Goal: Task Accomplishment & Management: Complete application form

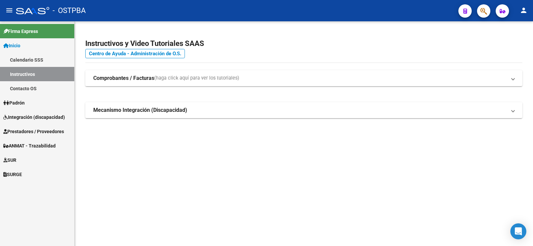
click at [15, 159] on span "SUR" at bounding box center [9, 159] width 13 height 7
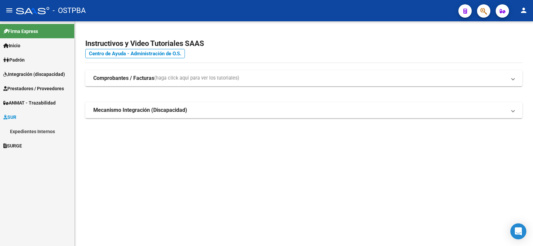
click at [33, 132] on link "Expedientes Internos" at bounding box center [37, 131] width 74 height 14
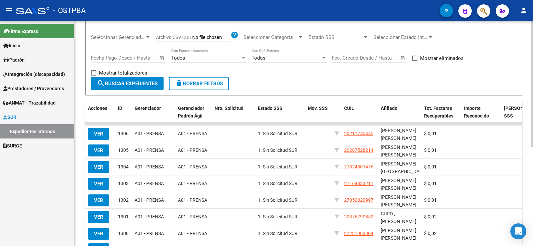
scroll to position [100, 0]
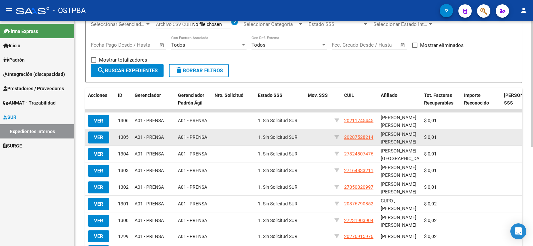
click at [97, 137] on span "VER" at bounding box center [98, 137] width 9 height 6
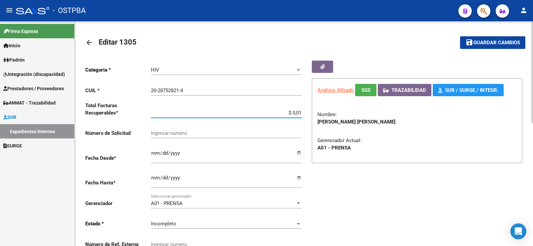
drag, startPoint x: 298, startPoint y: 113, endPoint x: 302, endPoint y: 113, distance: 4.0
click at [302, 113] on div "Categoria * HIV Seleccionar categoria CUIL * 20-28752821-4 Ingresar CUIL Total …" at bounding box center [194, 158] width 218 height 195
type input "$ 0,02"
click at [323, 66] on icon "button" at bounding box center [322, 66] width 4 height 5
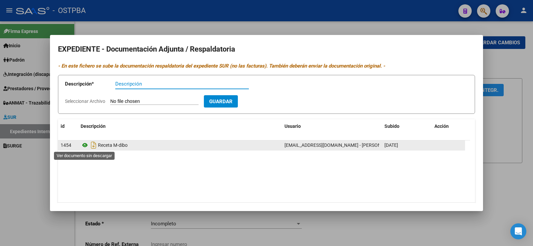
click at [86, 145] on icon at bounding box center [85, 145] width 9 height 8
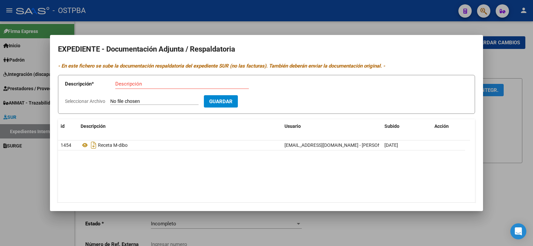
click at [37, 156] on div at bounding box center [266, 123] width 533 height 246
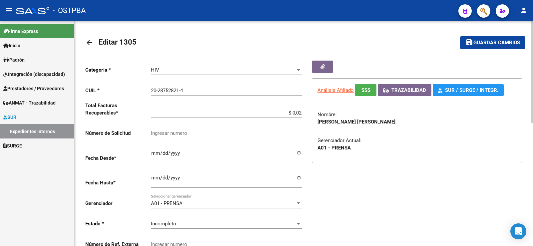
click at [510, 41] on span "Guardar cambios" at bounding box center [496, 43] width 47 height 6
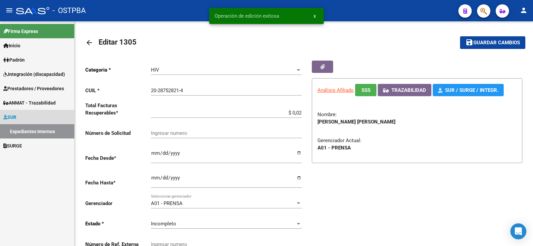
click at [29, 131] on link "Expedientes Internos" at bounding box center [37, 131] width 74 height 14
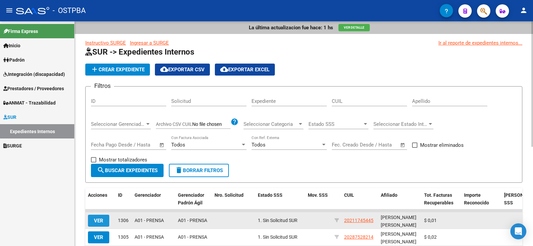
click at [96, 218] on span "VER" at bounding box center [98, 221] width 9 height 6
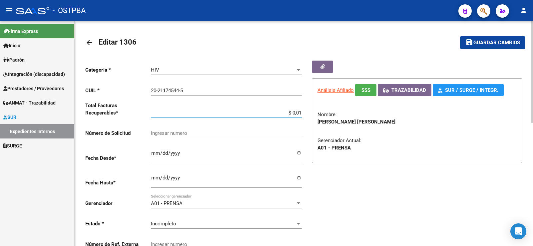
drag, startPoint x: 298, startPoint y: 111, endPoint x: 302, endPoint y: 111, distance: 4.0
click at [302, 111] on div "Categoria * HIV Seleccionar categoria CUIL * 20-21174544-5 Ingresar CUIL Total …" at bounding box center [194, 158] width 218 height 195
type input "$ 0,02"
click at [483, 41] on span "Guardar cambios" at bounding box center [496, 43] width 47 height 6
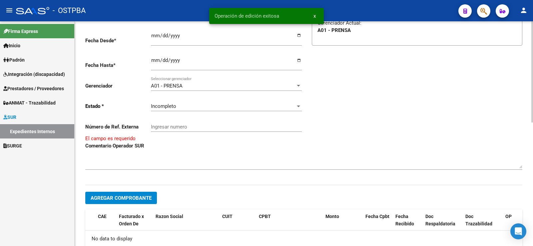
scroll to position [133, 0]
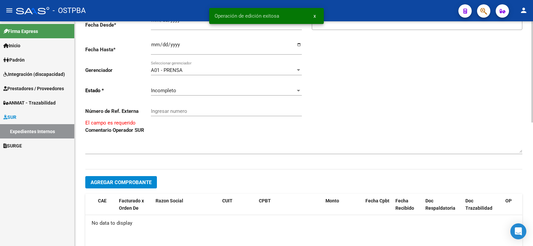
click at [87, 143] on textarea at bounding box center [303, 145] width 437 height 13
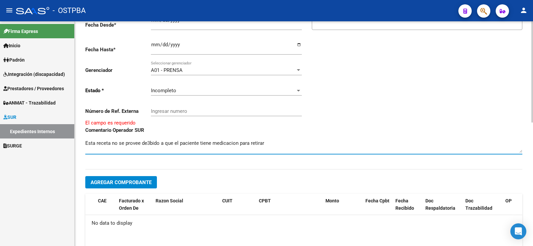
click at [230, 144] on textarea at bounding box center [303, 145] width 437 height 13
click at [344, 152] on textarea at bounding box center [303, 145] width 437 height 13
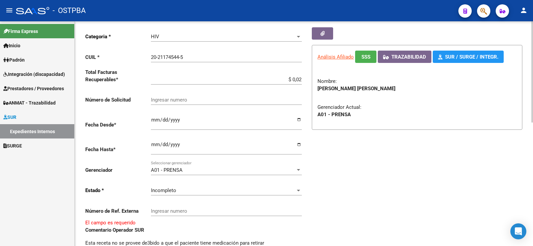
scroll to position [0, 0]
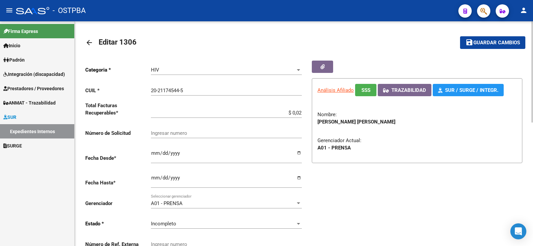
type textarea "Esta receta no se provee de3bido a que el paciente tiene medicación para retirar"
click at [489, 42] on span "Guardar cambios" at bounding box center [496, 43] width 47 height 6
click at [44, 129] on link "Expedientes Internos" at bounding box center [37, 131] width 74 height 14
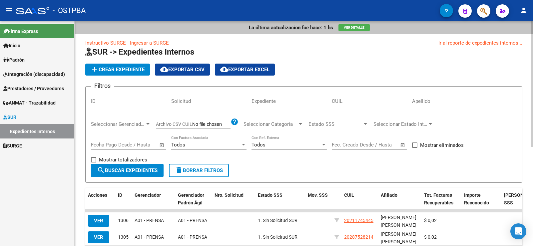
click at [433, 101] on input "Apellido" at bounding box center [449, 101] width 75 height 6
type input "[PERSON_NAME]"
click at [141, 169] on span "search Buscar Expedientes" at bounding box center [127, 170] width 61 height 6
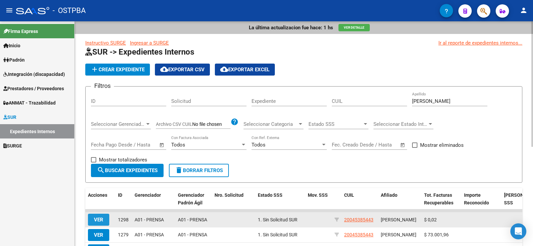
click at [96, 217] on button "VER" at bounding box center [98, 220] width 21 height 12
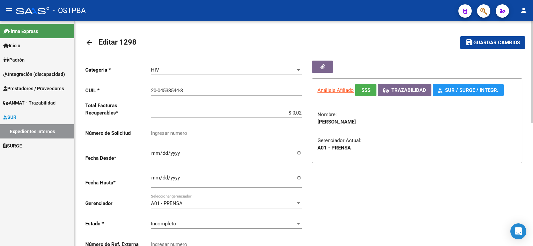
click at [36, 128] on link "Expedientes Internos" at bounding box center [37, 131] width 74 height 14
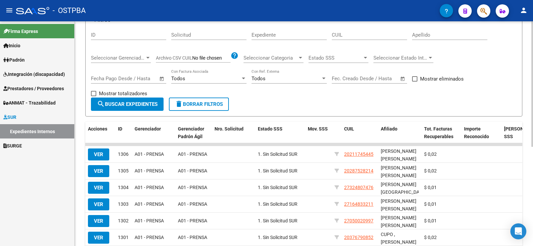
scroll to position [67, 0]
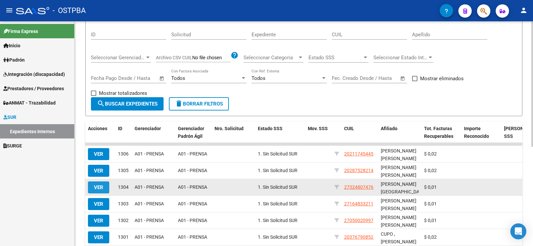
click at [96, 185] on span "VER" at bounding box center [98, 187] width 9 height 6
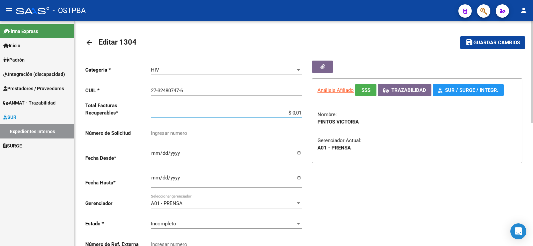
click at [301, 112] on input "$ 0,01" at bounding box center [226, 113] width 151 height 6
type input "$ 0,02"
click at [488, 43] on span "Guardar cambios" at bounding box center [496, 43] width 47 height 6
click at [40, 131] on link "Expedientes Internos" at bounding box center [37, 131] width 74 height 14
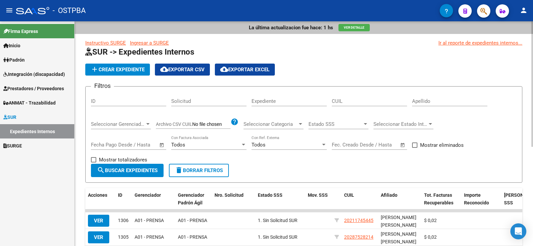
click at [428, 91] on form "Filtros ID Solicitud Expediente CUIL Apellido Seleccionar Gerenciador Seleccion…" at bounding box center [303, 134] width 437 height 97
click at [427, 97] on div "Apellido" at bounding box center [449, 99] width 75 height 14
type input "PINTOS"
click at [144, 170] on span "search Buscar Expedientes" at bounding box center [127, 170] width 61 height 6
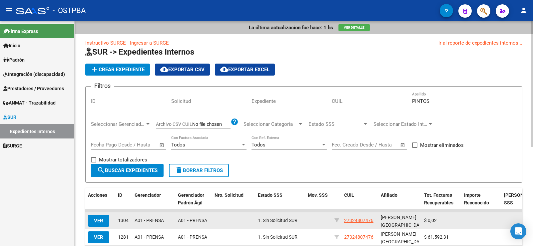
click at [96, 224] on button "VER" at bounding box center [98, 221] width 21 height 12
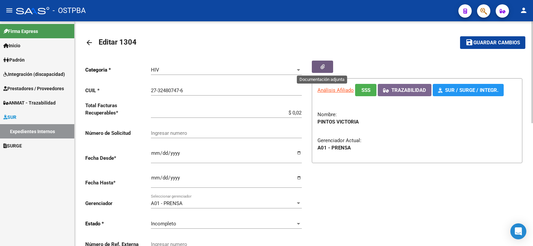
click at [318, 64] on button "button" at bounding box center [322, 67] width 21 height 12
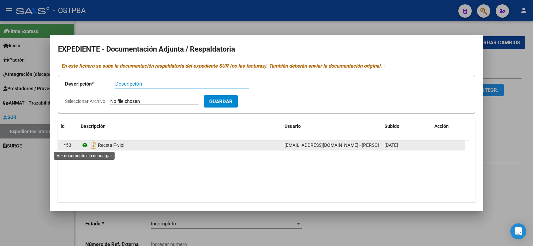
click at [83, 145] on icon at bounding box center [85, 145] width 9 height 8
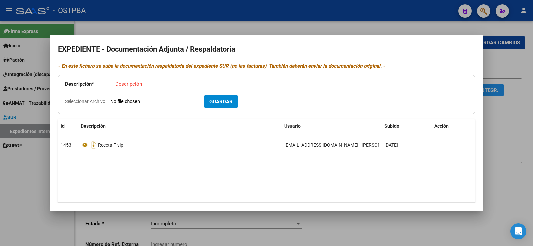
click at [9, 190] on div at bounding box center [266, 123] width 533 height 246
